Goal: Check status: Check status

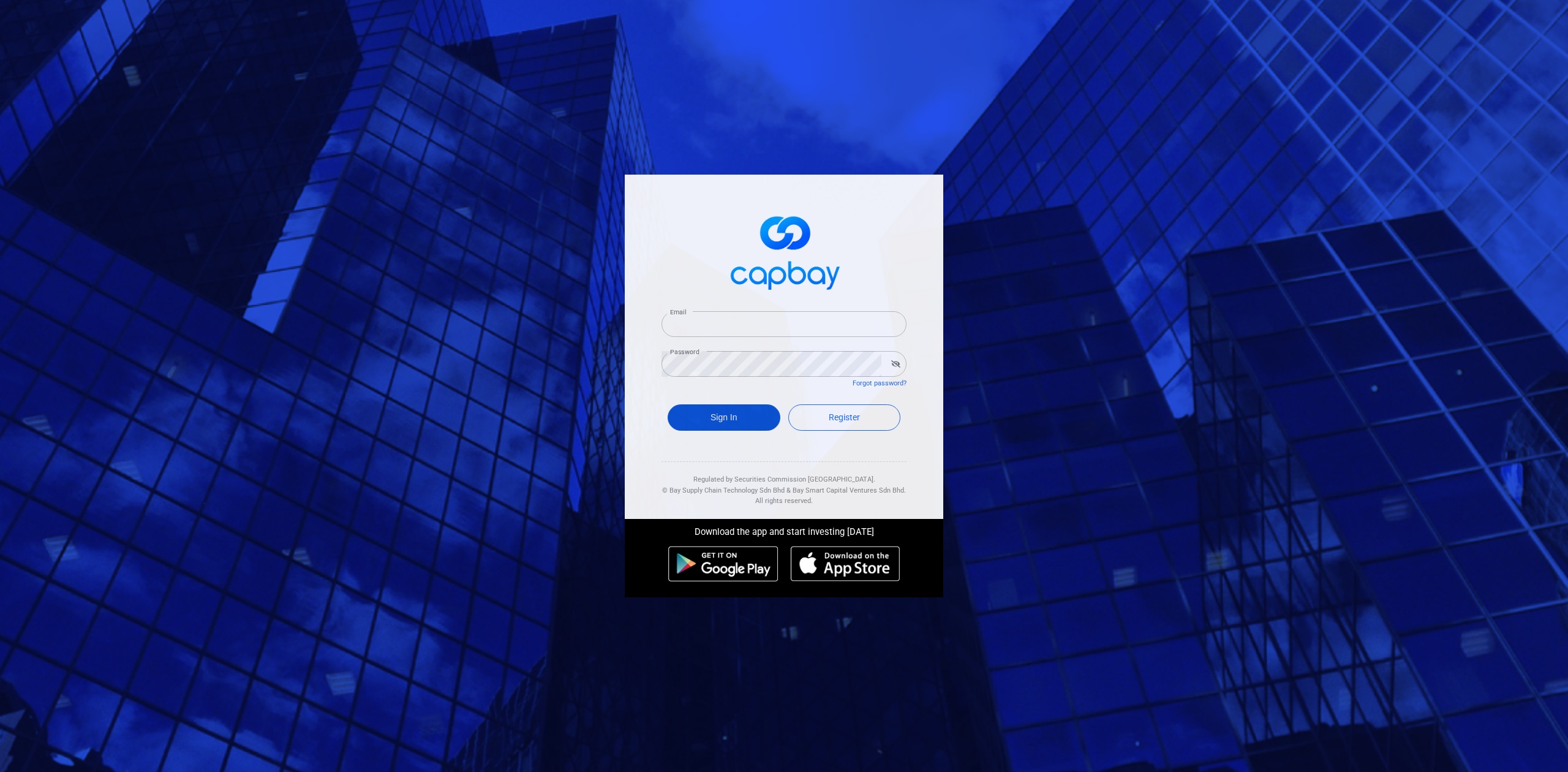
type input "[EMAIL_ADDRESS][DOMAIN_NAME]"
click at [717, 411] on button "Sign In" at bounding box center [724, 417] width 112 height 26
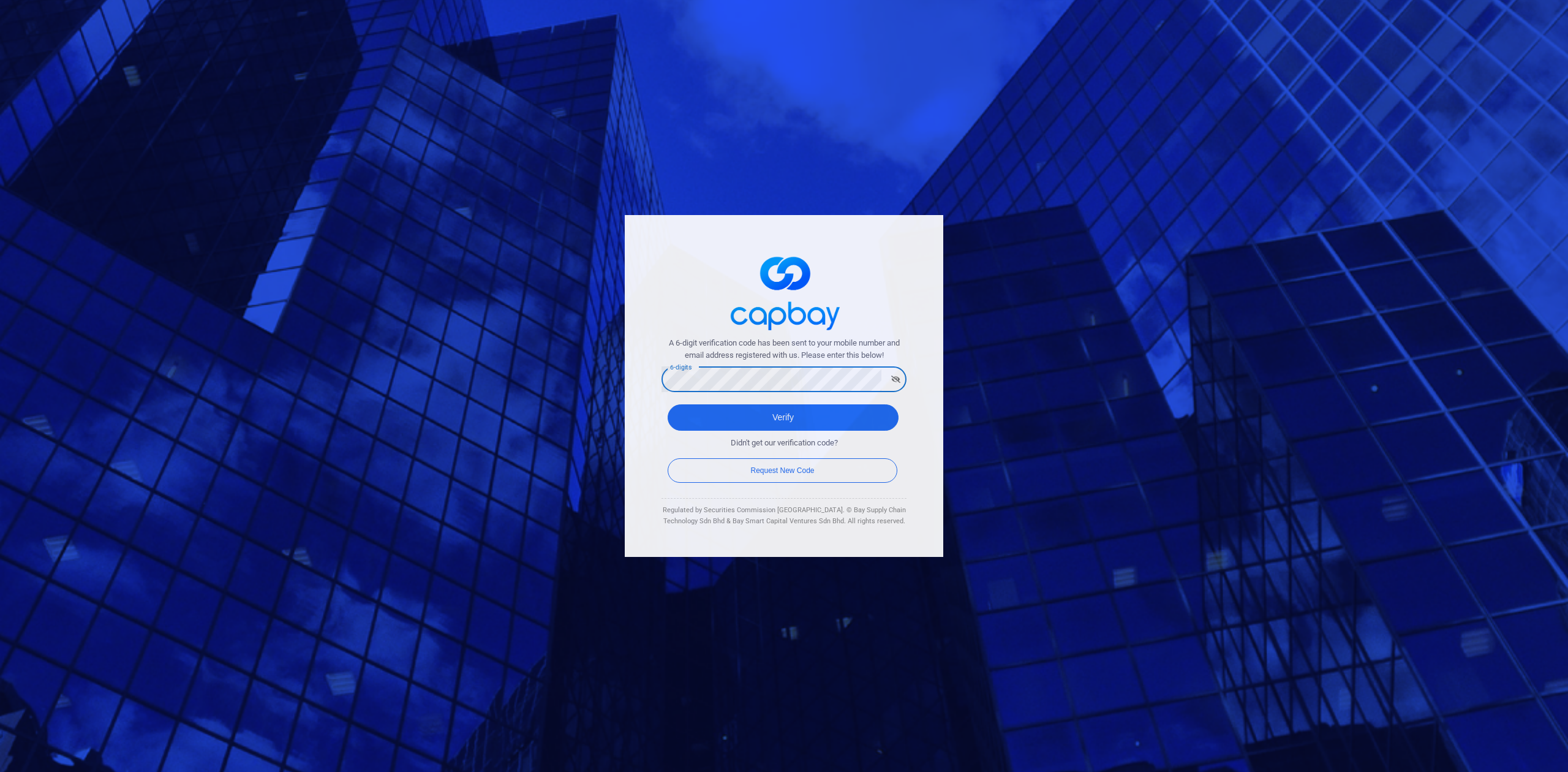
click at [668, 405] on button "Verify" at bounding box center [783, 417] width 231 height 26
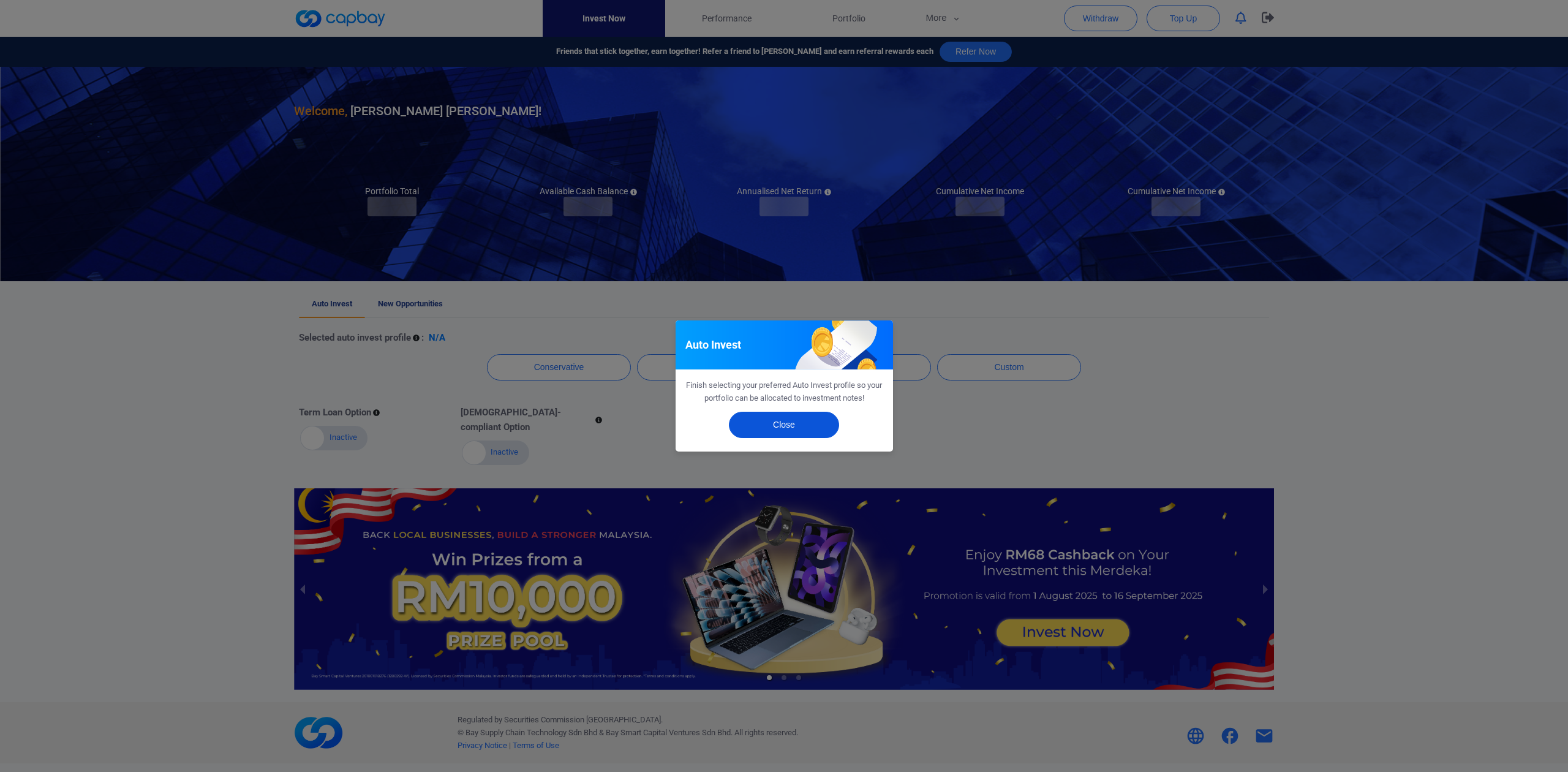
click at [792, 422] on button "Close" at bounding box center [784, 424] width 110 height 26
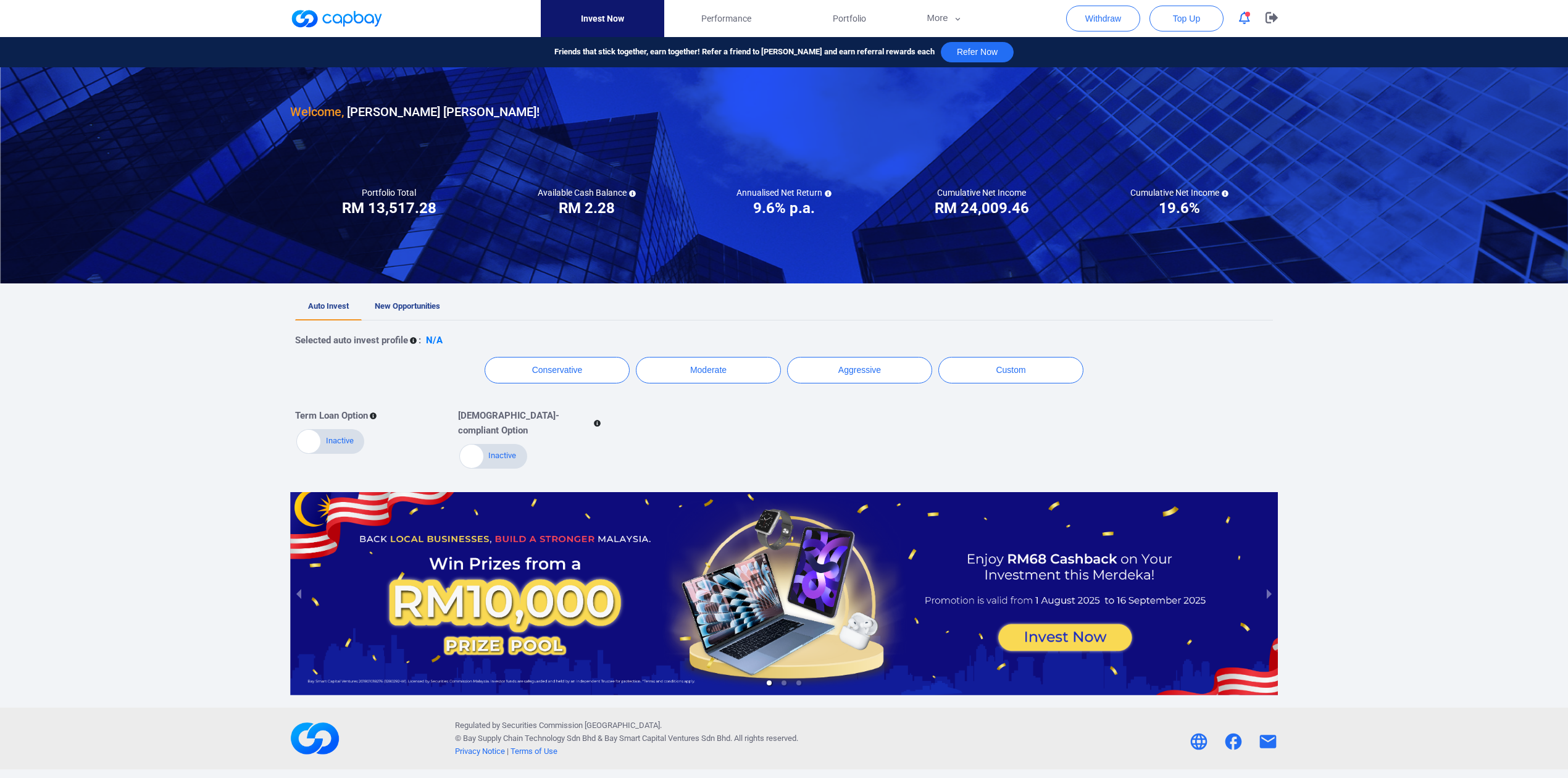
click at [408, 205] on h3 "RM 13,517.28" at bounding box center [389, 208] width 94 height 20
click at [408, 206] on h3 "RM 13,517.28" at bounding box center [389, 208] width 94 height 20
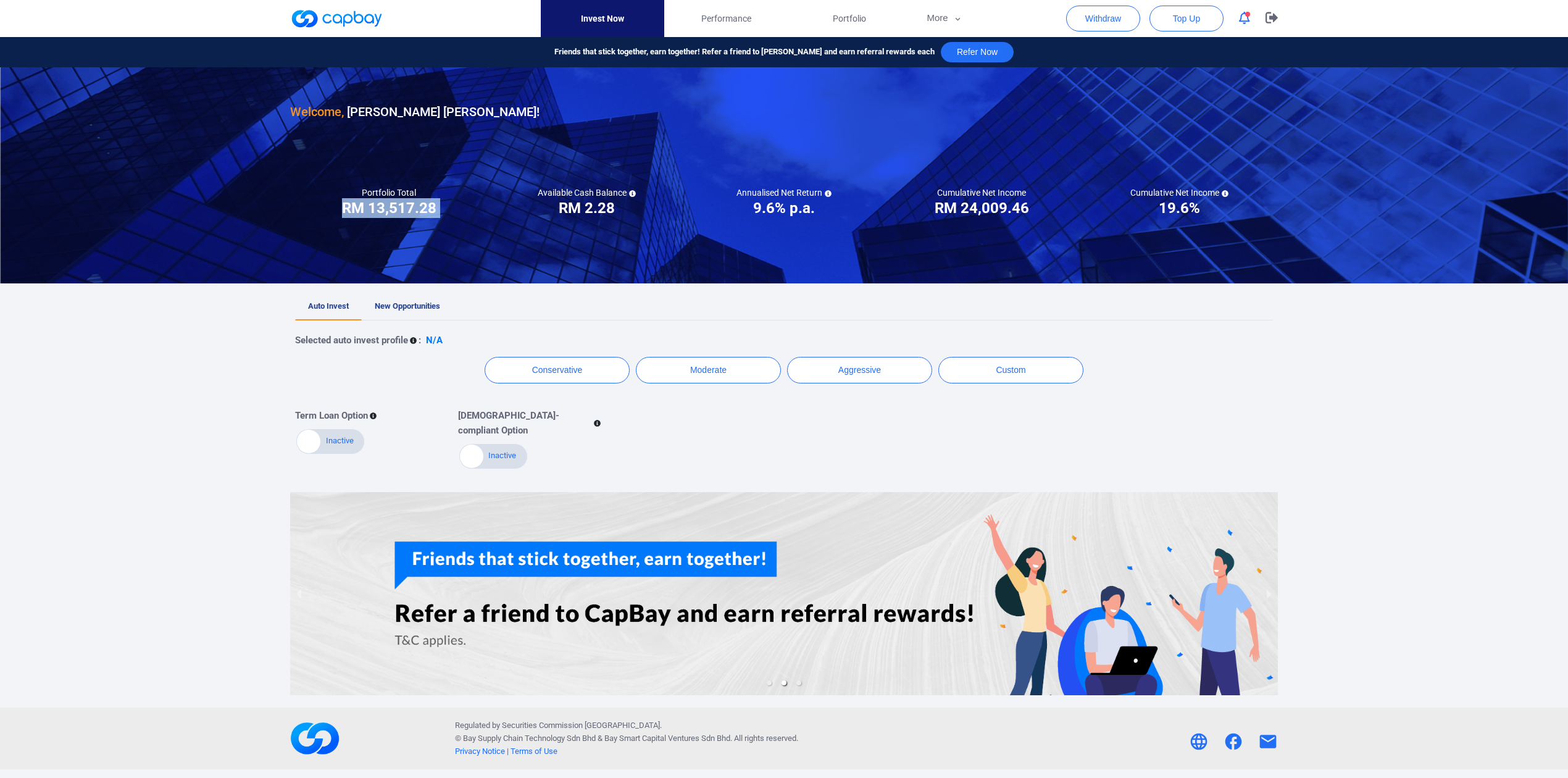
copy div "RM 13,517.28"
click at [376, 310] on span "New Opportunities" at bounding box center [407, 306] width 66 height 9
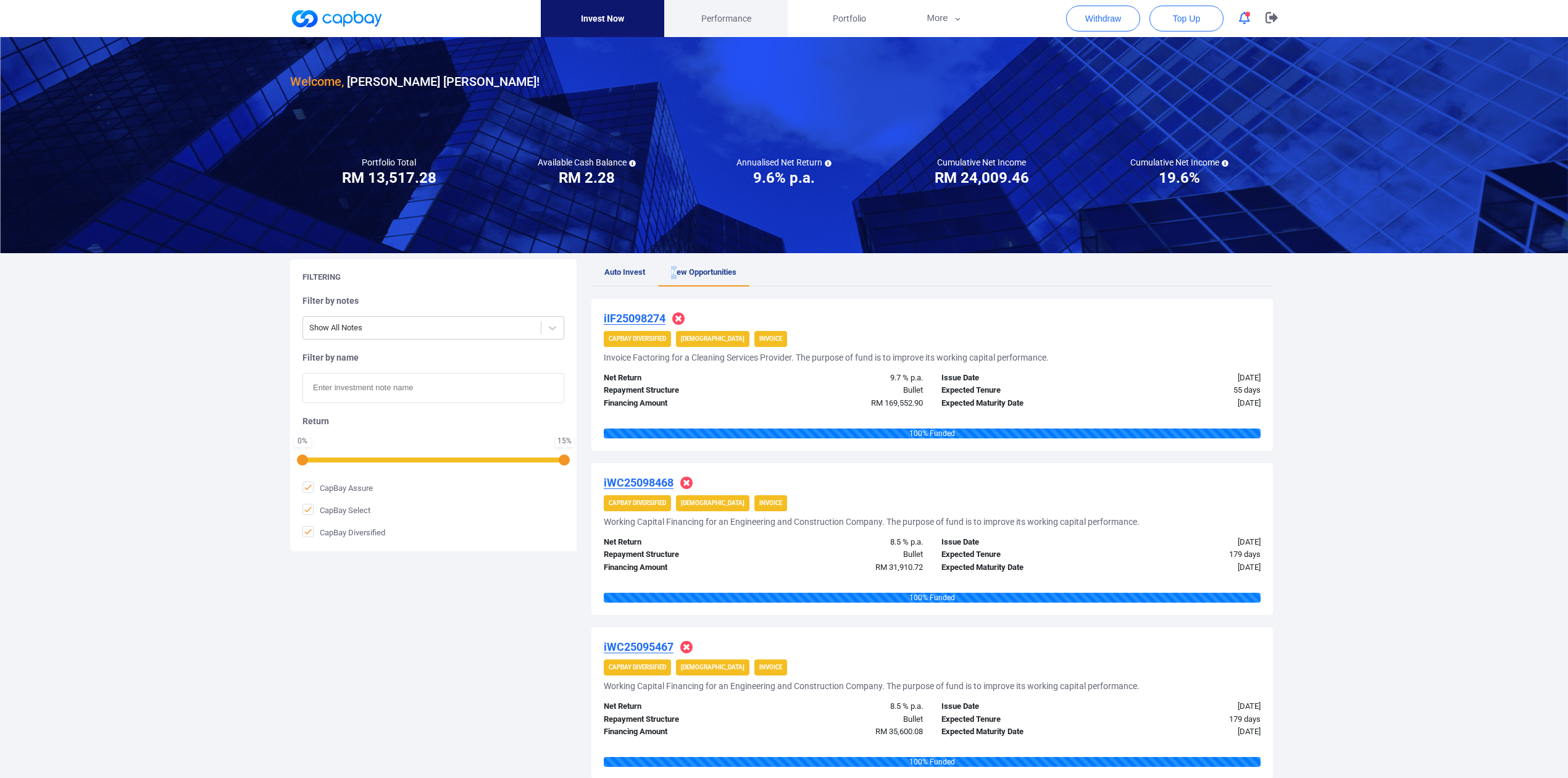
click at [711, 13] on span "Performance" at bounding box center [726, 19] width 50 height 14
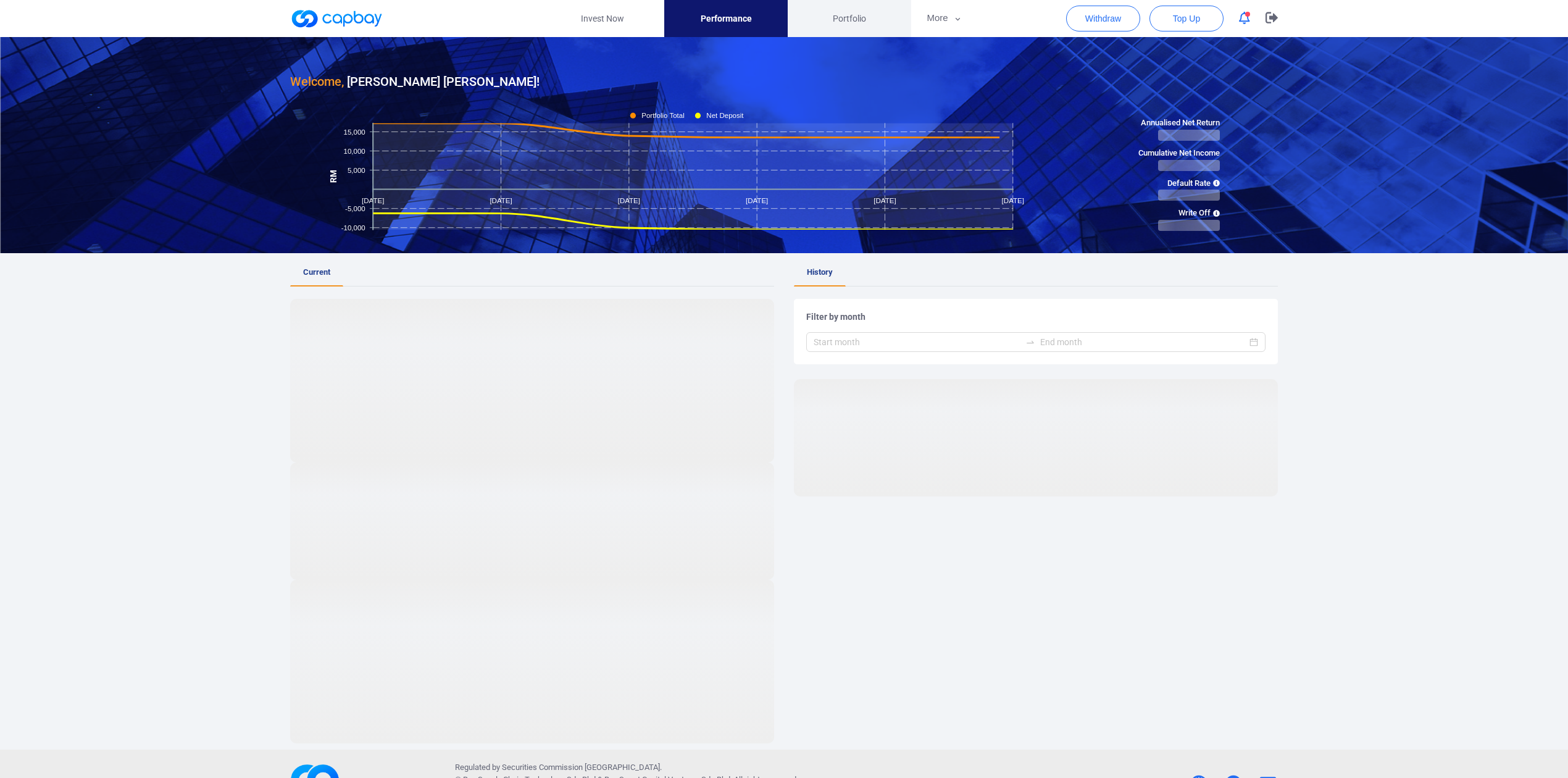
click at [869, 8] on link "Portfolio" at bounding box center [849, 18] width 124 height 37
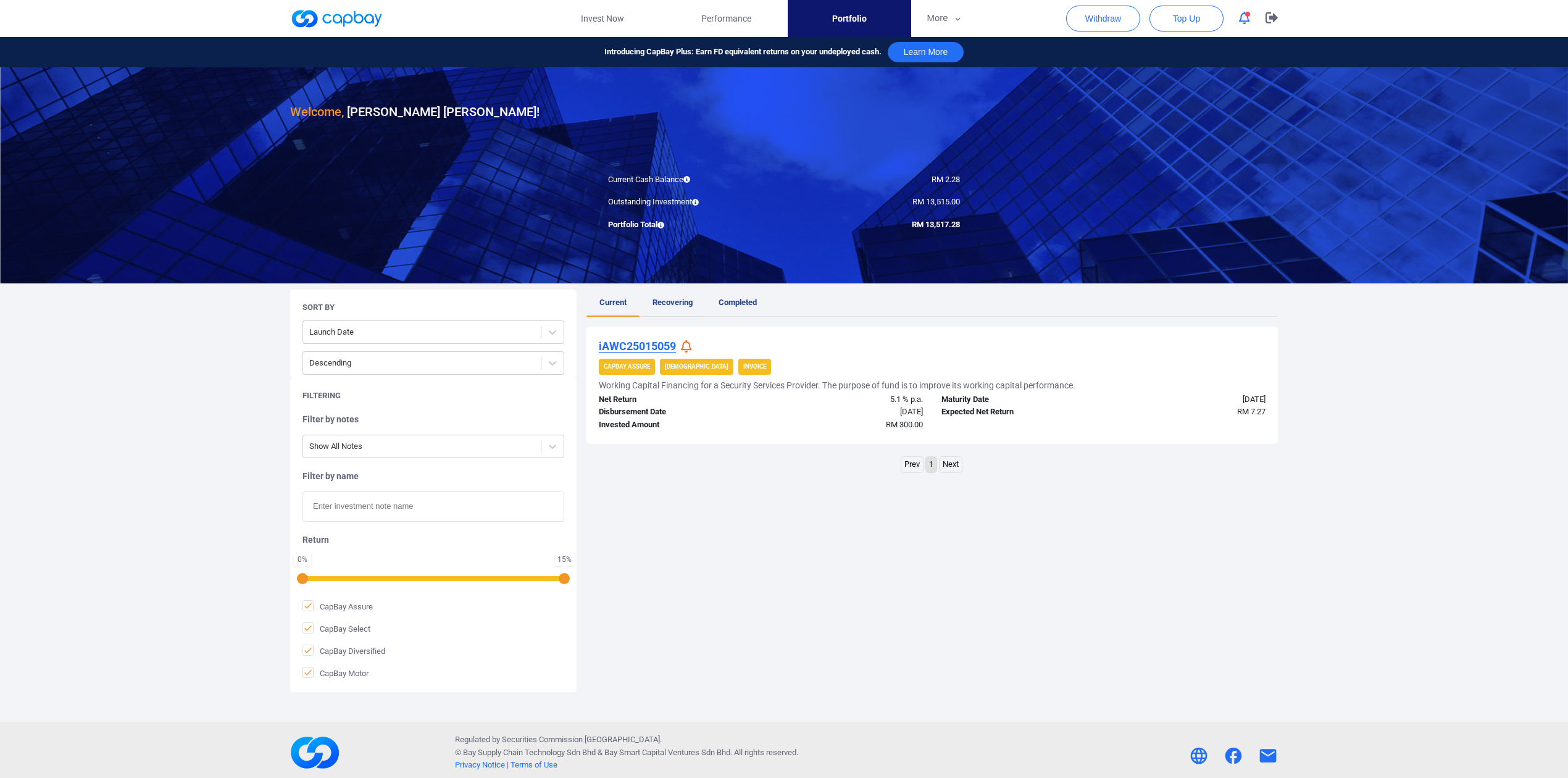
click at [686, 312] on link "Recovering" at bounding box center [672, 303] width 66 height 27
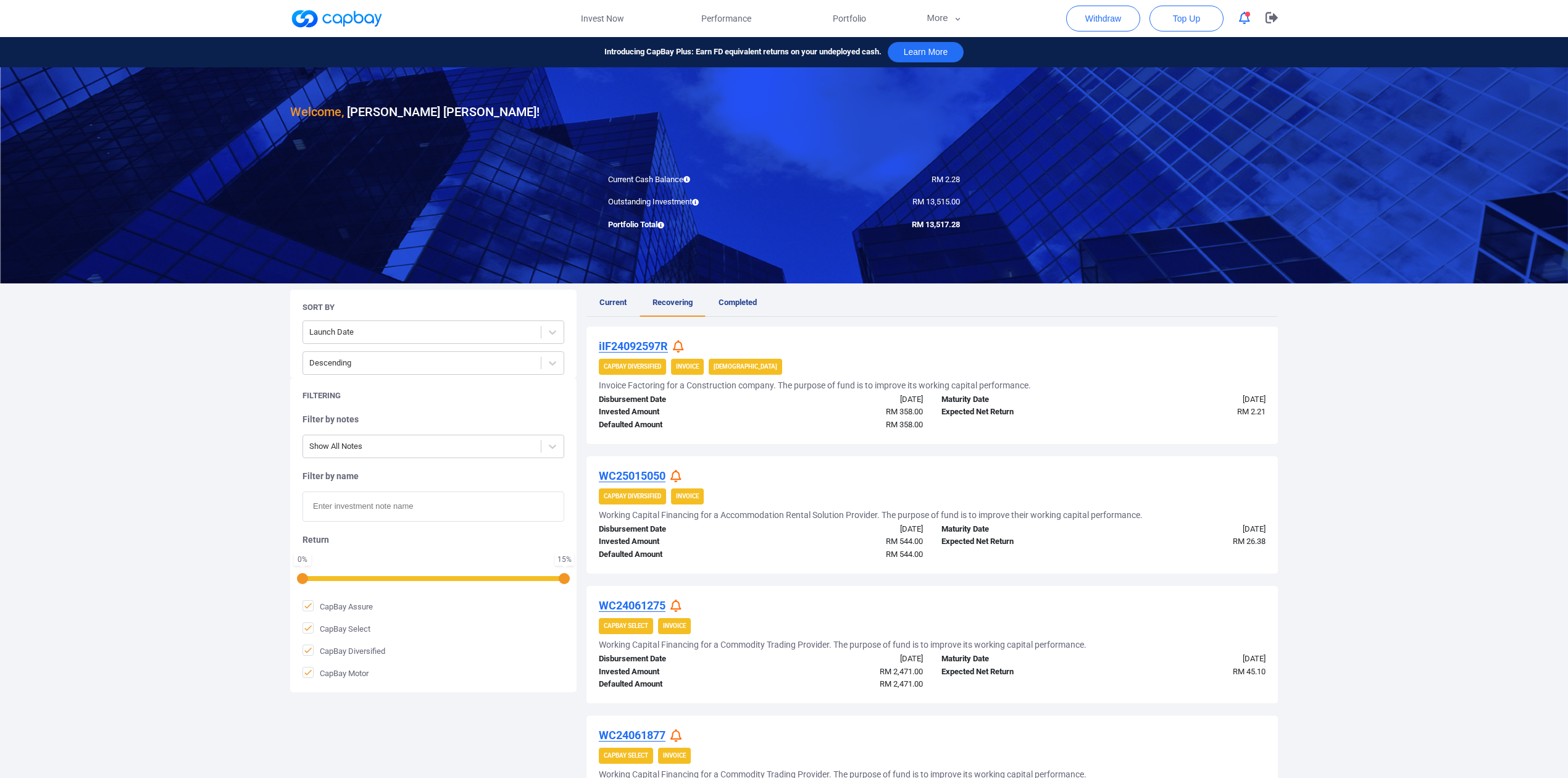
click at [741, 305] on span "Completed" at bounding box center [738, 302] width 39 height 9
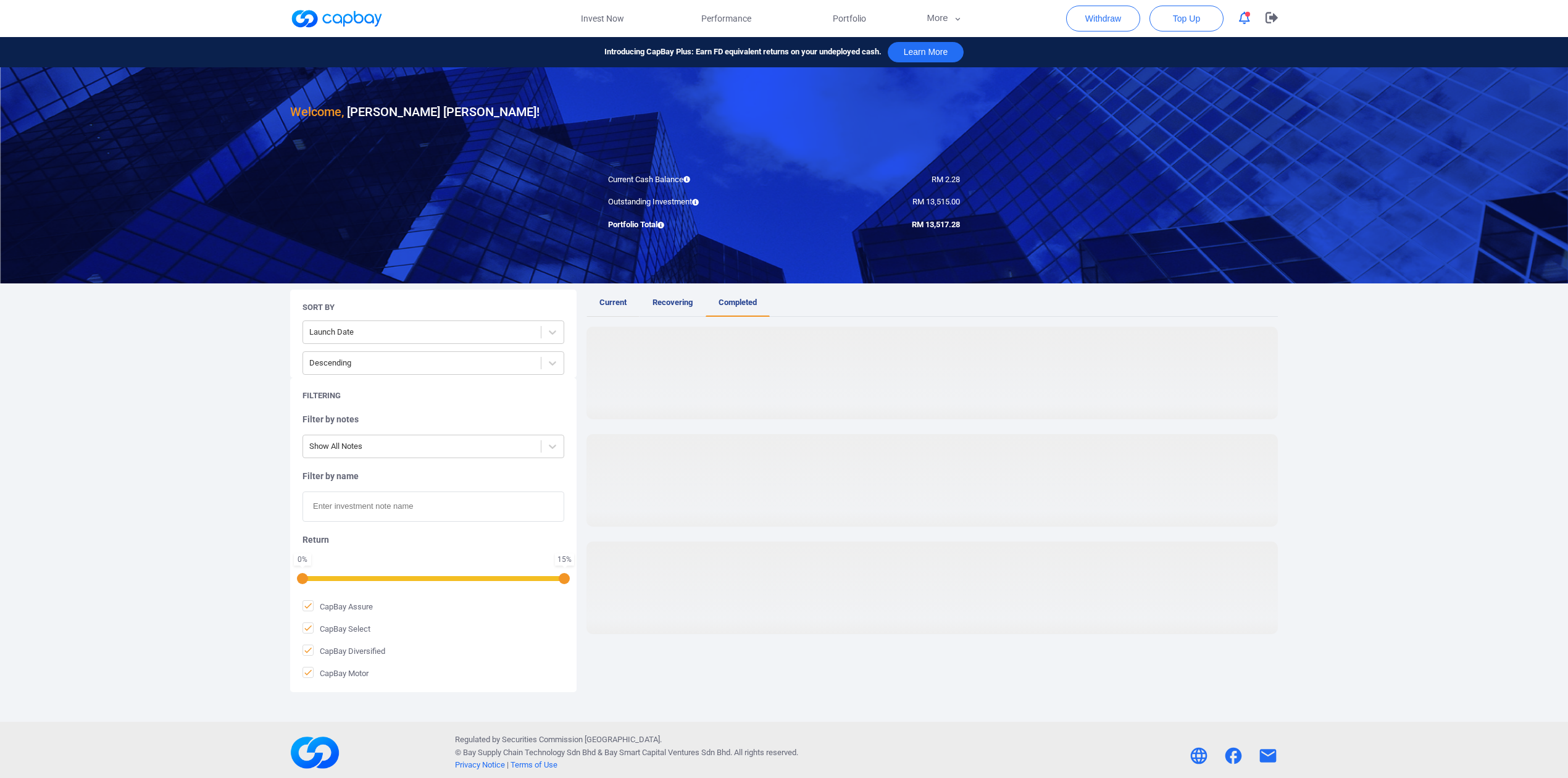
click at [631, 307] on link "Current" at bounding box center [613, 303] width 53 height 27
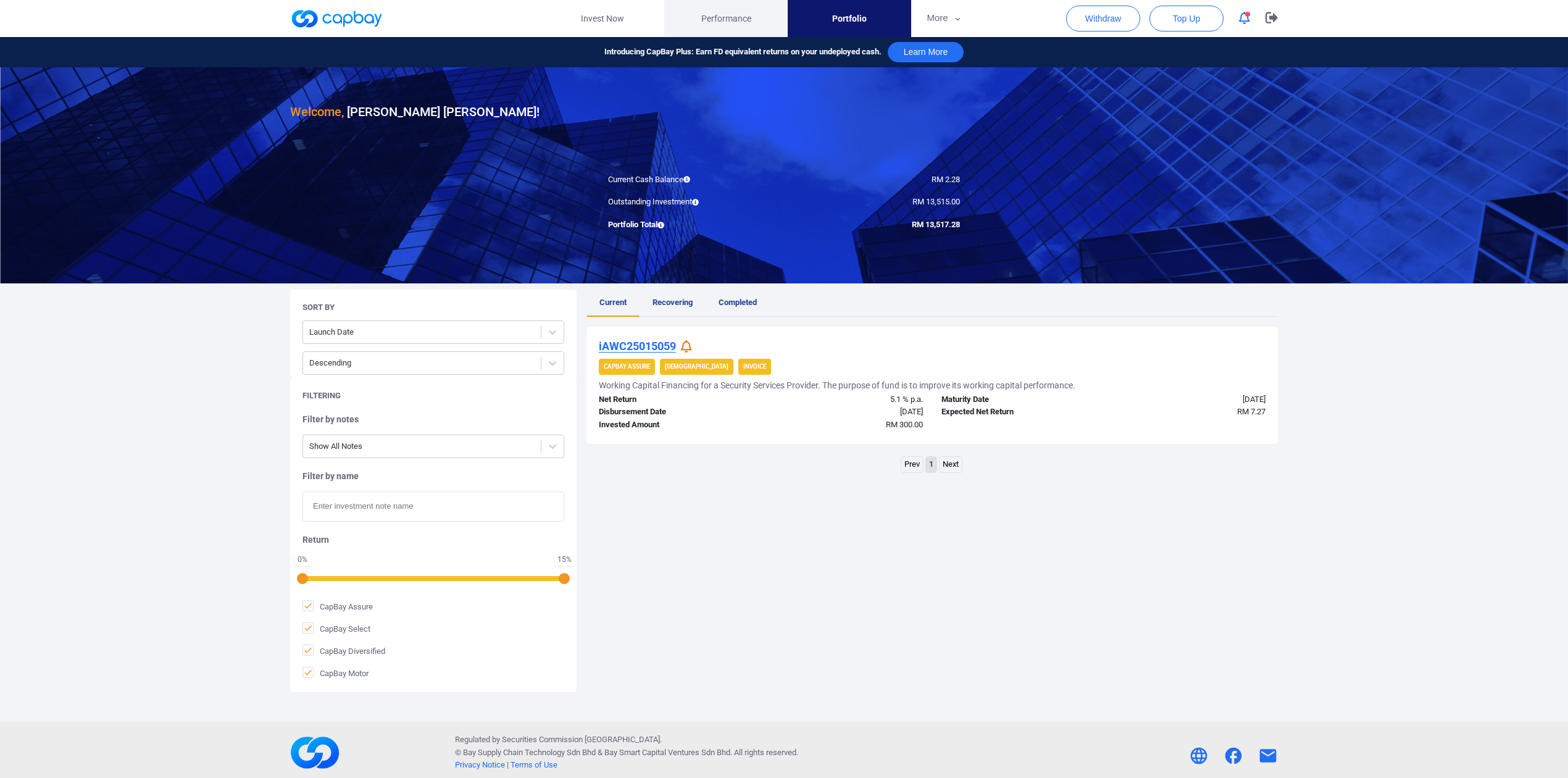
click at [697, 26] on link "Performance" at bounding box center [726, 18] width 124 height 37
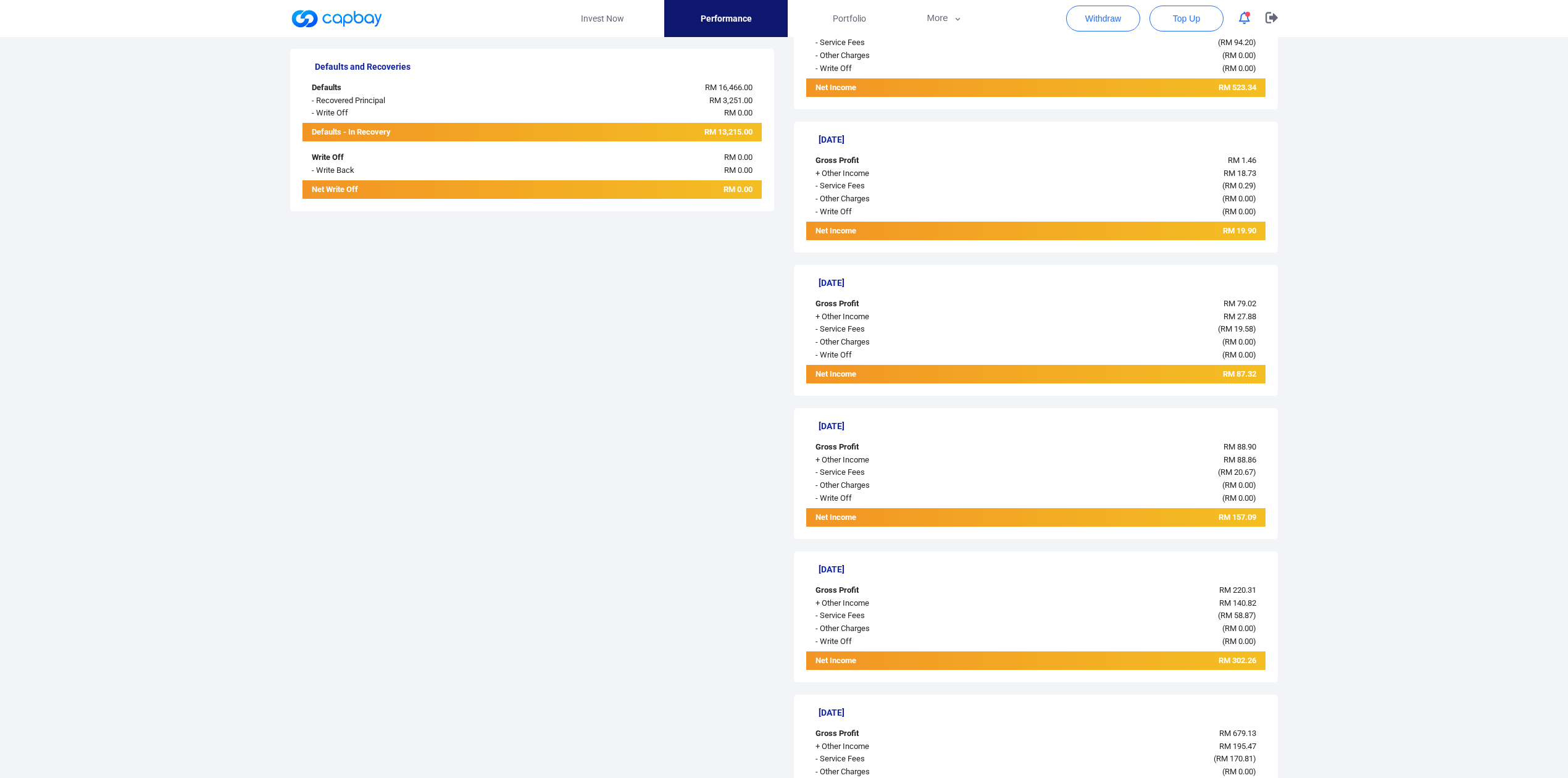
scroll to position [494, 0]
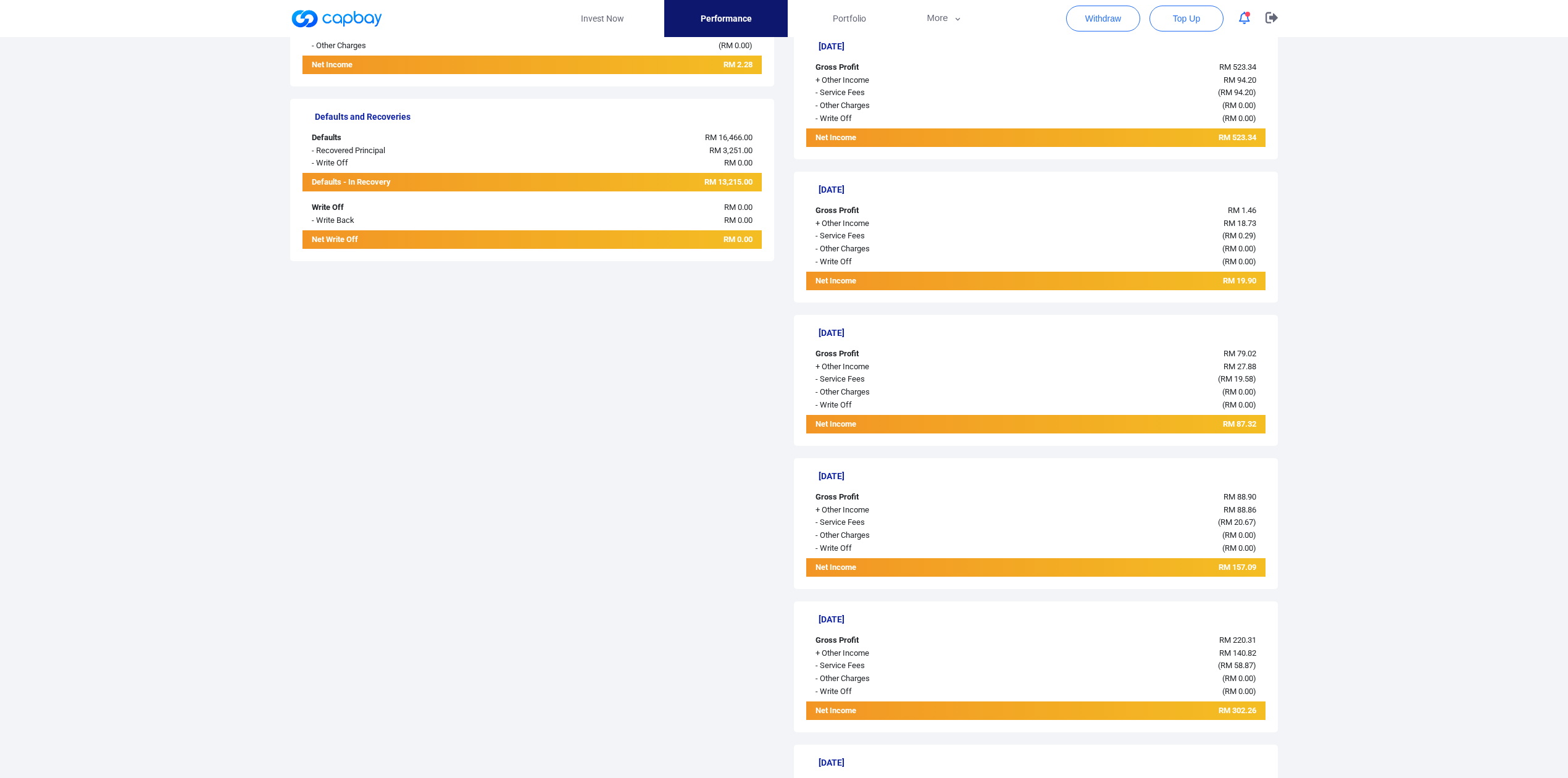
click at [725, 184] on span "RM 13,215.00" at bounding box center [729, 182] width 48 height 9
copy span "13,215.00"
